Goal: Find specific page/section: Find specific page/section

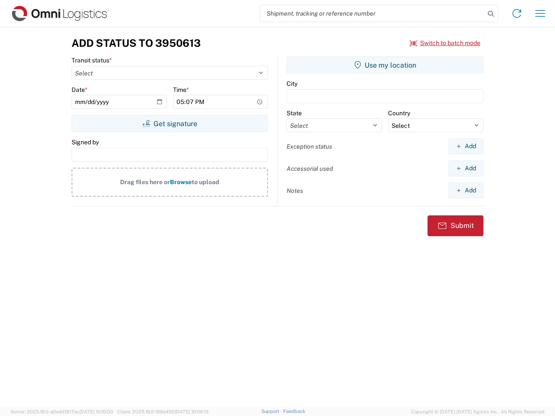
click at [373, 13] on input "search" at bounding box center [372, 13] width 225 height 16
click at [491, 14] on icon at bounding box center [491, 14] width 12 height 12
click at [517, 13] on icon at bounding box center [517, 14] width 14 height 14
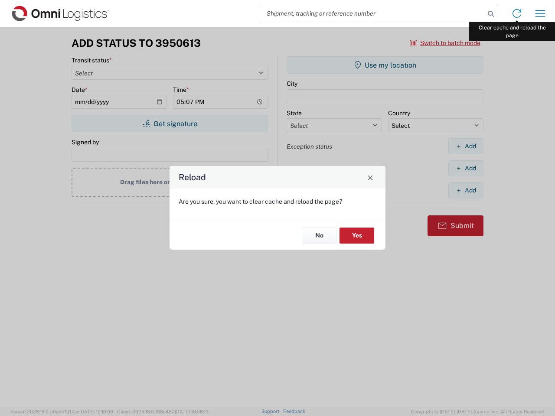
click at [540, 13] on div "Reload Are you sure, you want to clear cache and reload the page? No Yes" at bounding box center [277, 208] width 555 height 416
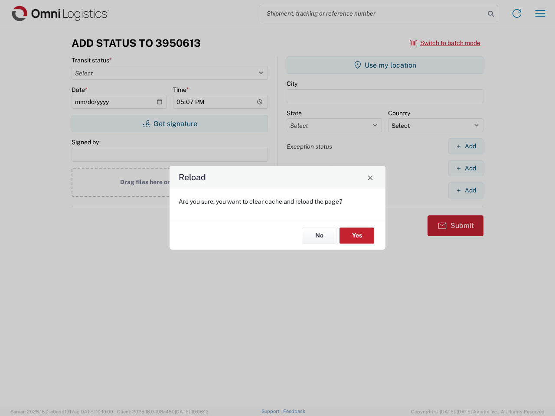
click at [445, 43] on div "Reload Are you sure, you want to clear cache and reload the page? No Yes" at bounding box center [277, 208] width 555 height 416
click at [170, 124] on div "Reload Are you sure, you want to clear cache and reload the page? No Yes" at bounding box center [277, 208] width 555 height 416
click at [385, 65] on div "Reload Are you sure, you want to clear cache and reload the page? No Yes" at bounding box center [277, 208] width 555 height 416
click at [466, 146] on div "Reload Are you sure, you want to clear cache and reload the page? No Yes" at bounding box center [277, 208] width 555 height 416
click at [466, 168] on div "Reload Are you sure, you want to clear cache and reload the page? No Yes" at bounding box center [277, 208] width 555 height 416
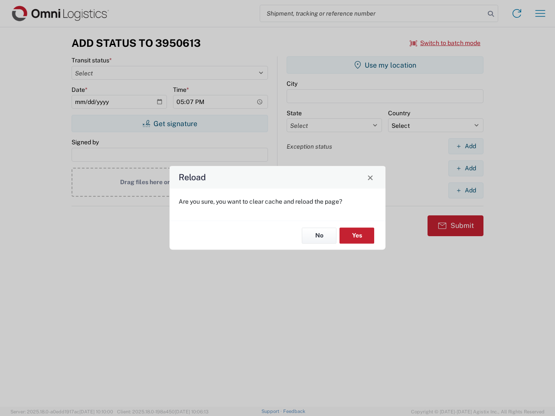
click at [466, 190] on div "Reload Are you sure, you want to clear cache and reload the page? No Yes" at bounding box center [277, 208] width 555 height 416
